Goal: Information Seeking & Learning: Learn about a topic

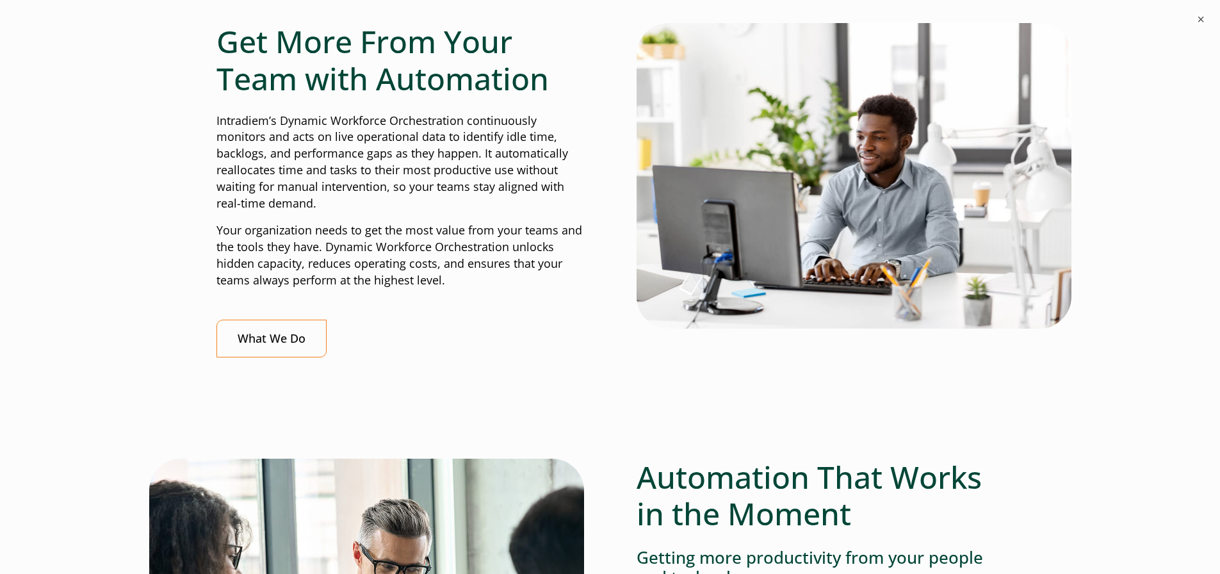
scroll to position [514, 0]
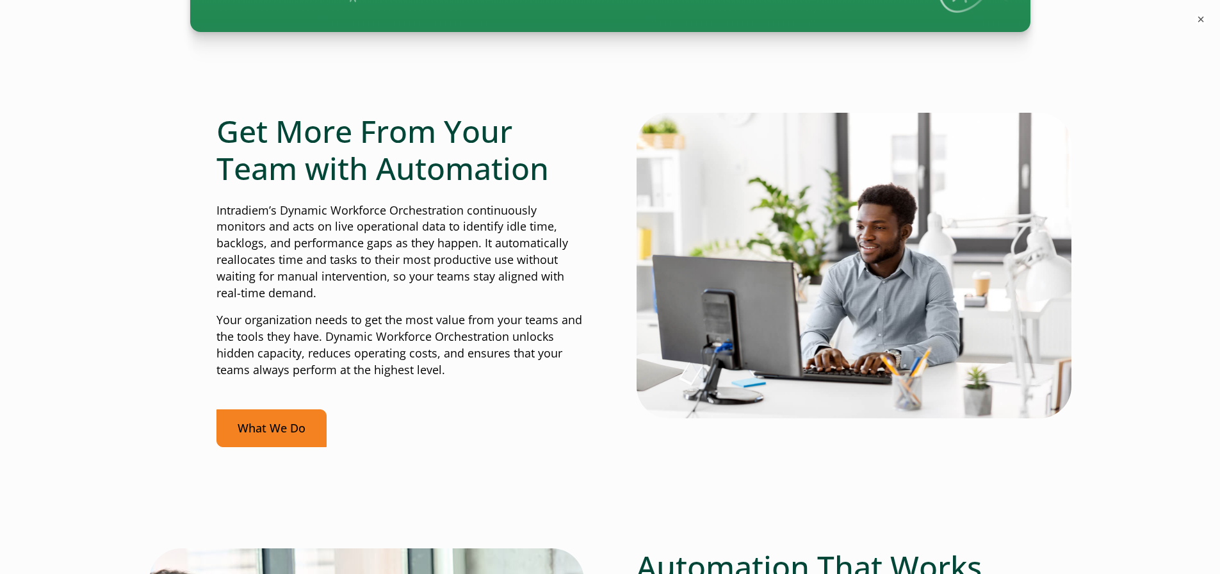
click at [264, 433] on link "What We Do" at bounding box center [271, 428] width 110 height 38
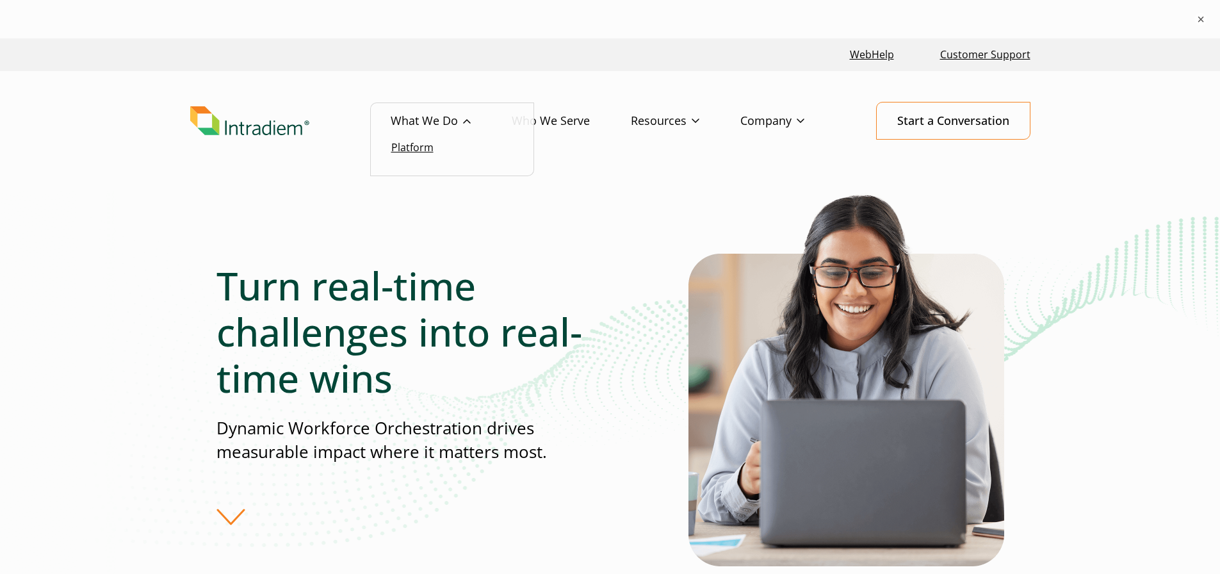
click at [418, 150] on link "Platform" at bounding box center [412, 147] width 42 height 14
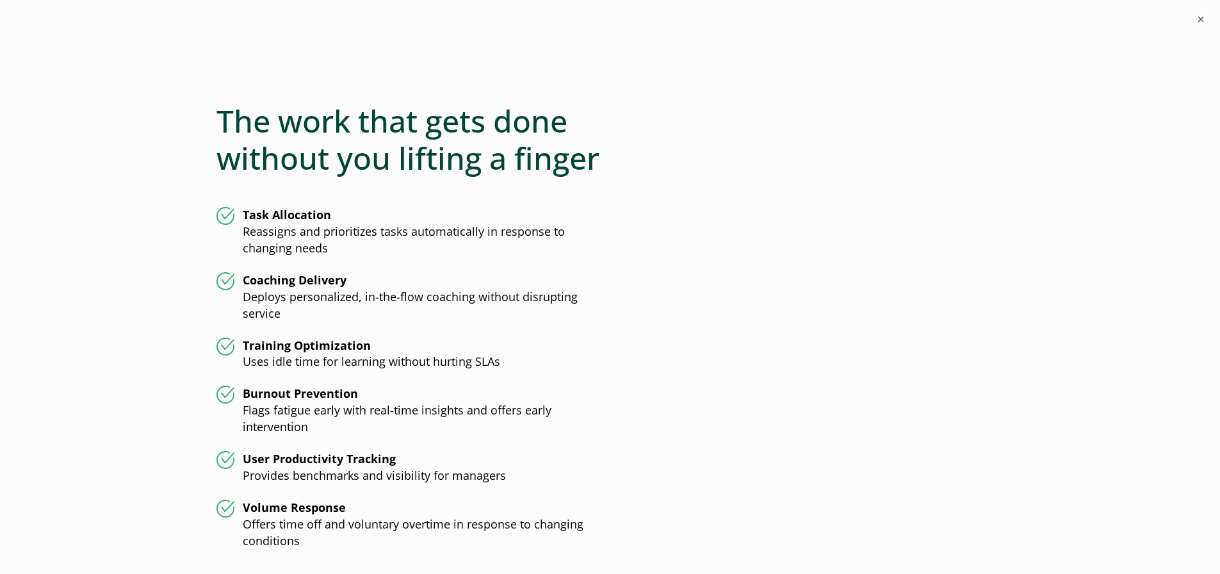
scroll to position [3201, 0]
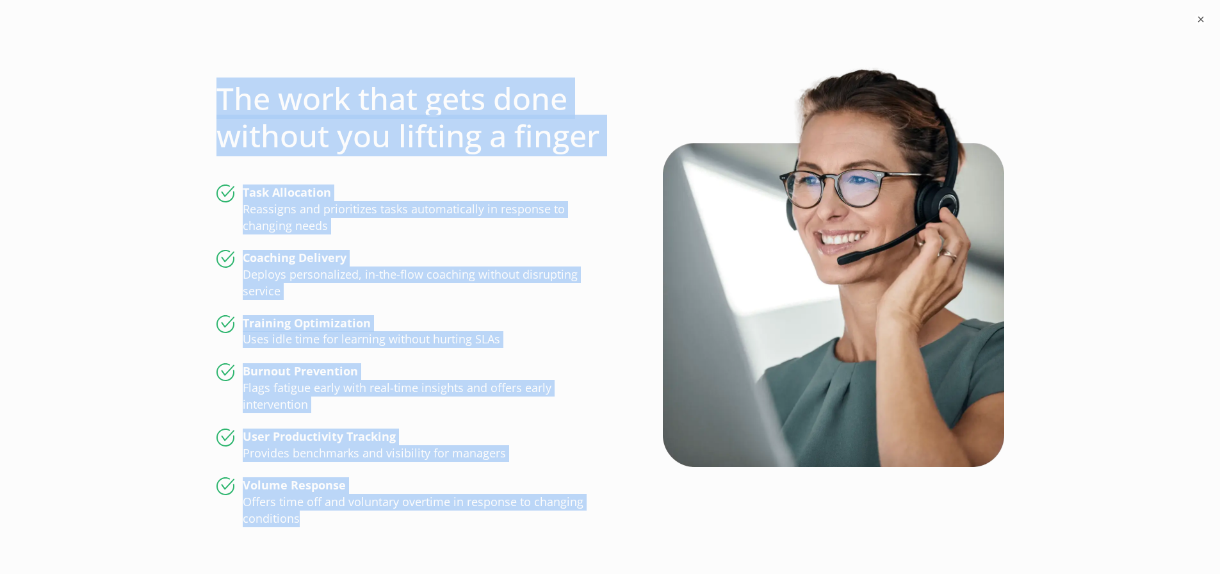
drag, startPoint x: 217, startPoint y: 86, endPoint x: 504, endPoint y: 491, distance: 496.5
click at [488, 496] on div "The work that gets done without you lifting a finger Task Allocation Reassigns …" at bounding box center [413, 287] width 394 height 479
